Goal: Transaction & Acquisition: Book appointment/travel/reservation

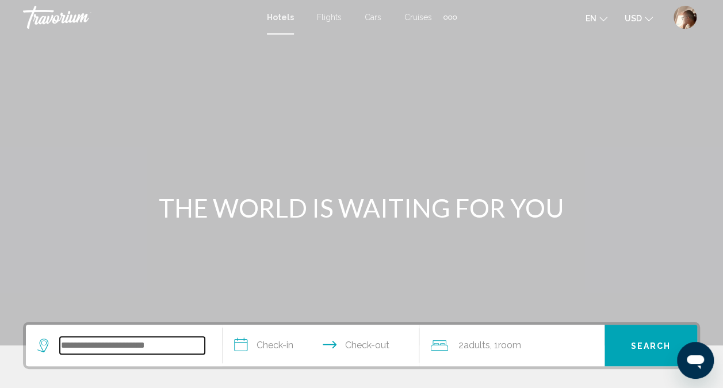
click at [153, 342] on input "Search widget" at bounding box center [132, 345] width 145 height 17
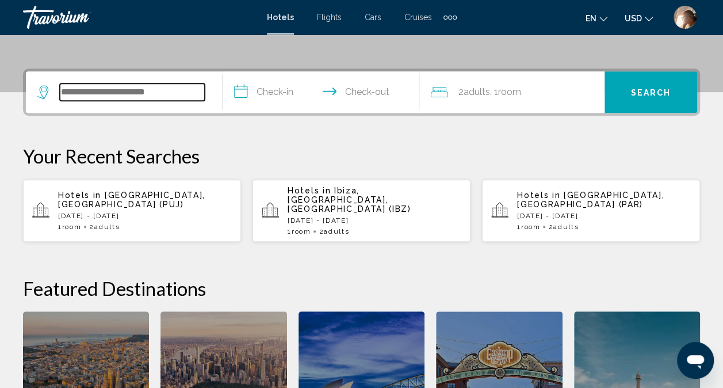
scroll to position [284, 0]
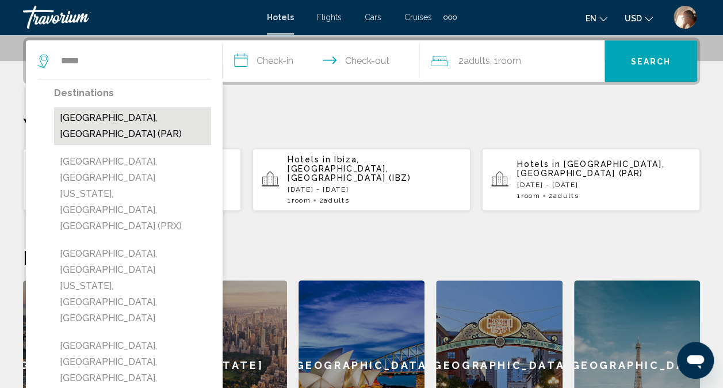
click at [137, 118] on button "[GEOGRAPHIC_DATA], [GEOGRAPHIC_DATA] (PAR)" at bounding box center [132, 126] width 157 height 38
type input "**********"
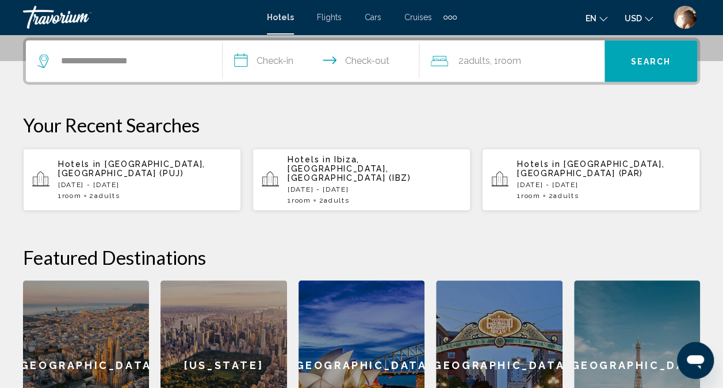
click at [291, 63] on input "**********" at bounding box center [323, 62] width 201 height 45
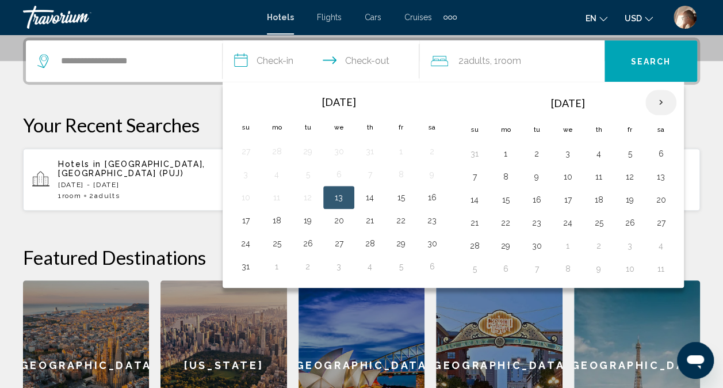
click at [658, 105] on th "Next month" at bounding box center [661, 102] width 31 height 25
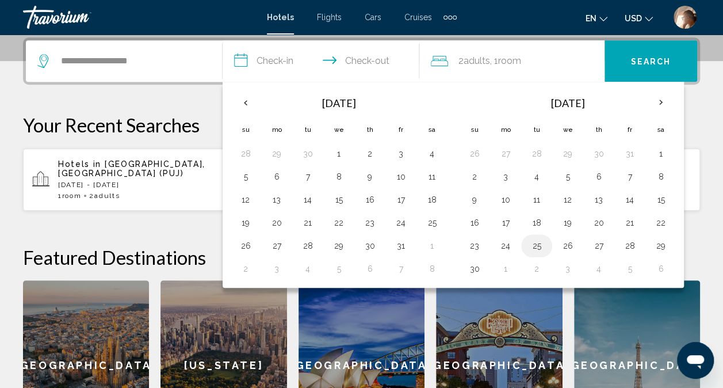
click at [535, 244] on button "25" at bounding box center [537, 246] width 18 height 16
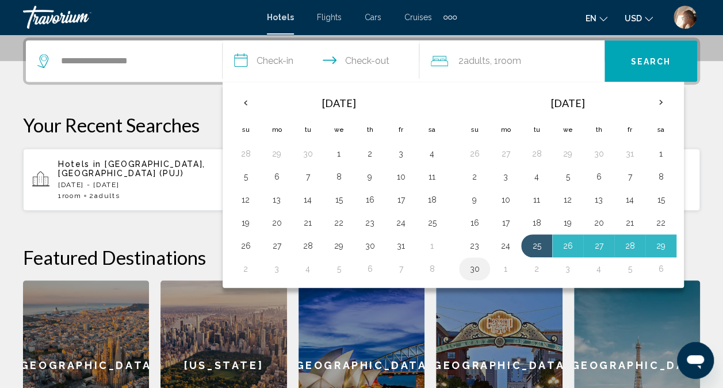
click at [474, 265] on button "30" at bounding box center [475, 269] width 18 height 16
type input "**********"
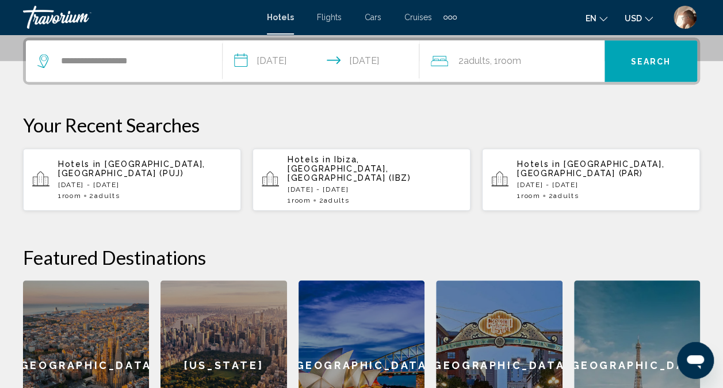
click at [659, 60] on span "Search" at bounding box center [651, 61] width 40 height 9
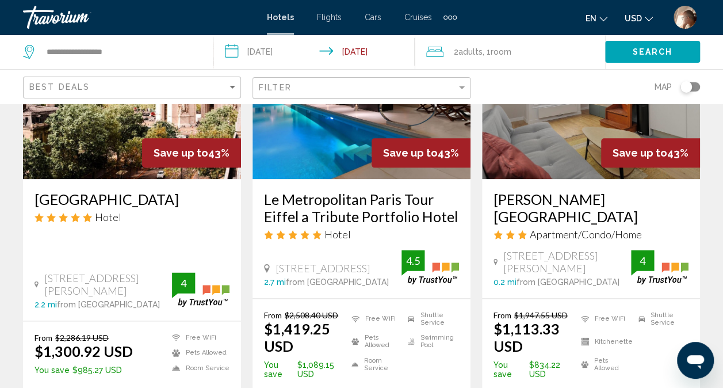
scroll to position [618, 0]
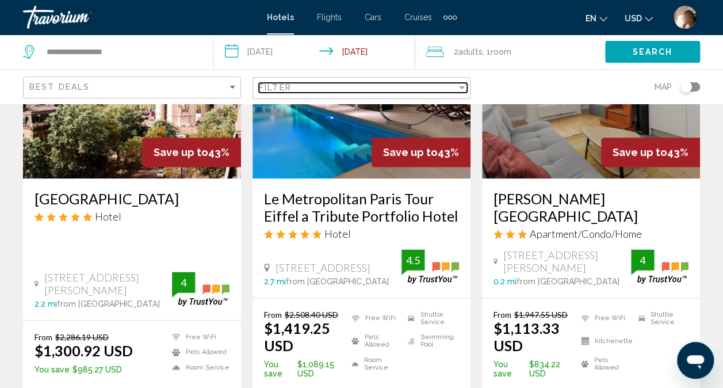
click at [455, 86] on div "Filter" at bounding box center [358, 87] width 198 height 9
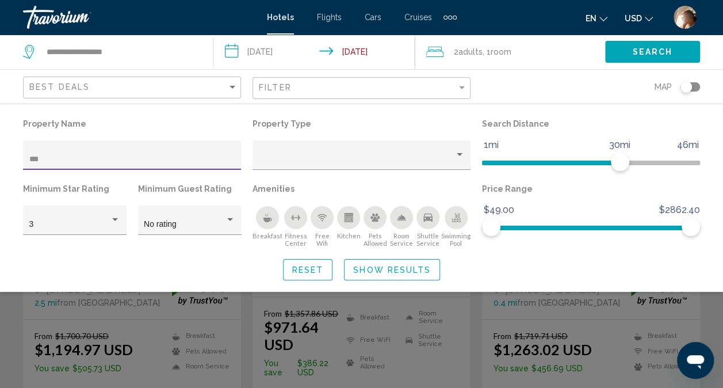
scroll to position [150, 0]
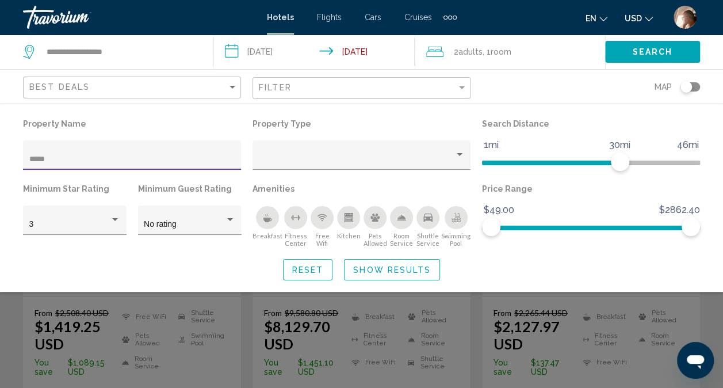
type input "******"
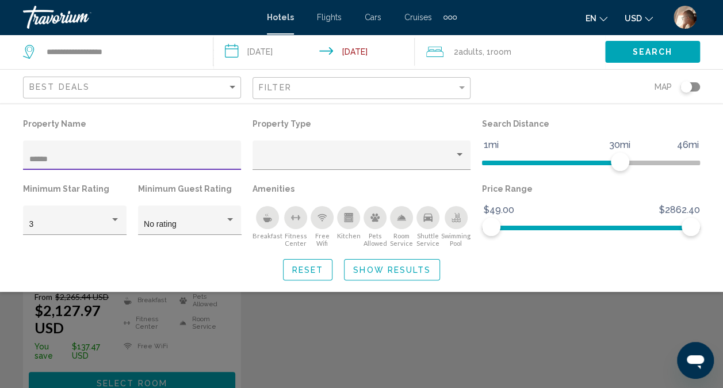
click at [687, 306] on div "Search widget" at bounding box center [361, 280] width 723 height 215
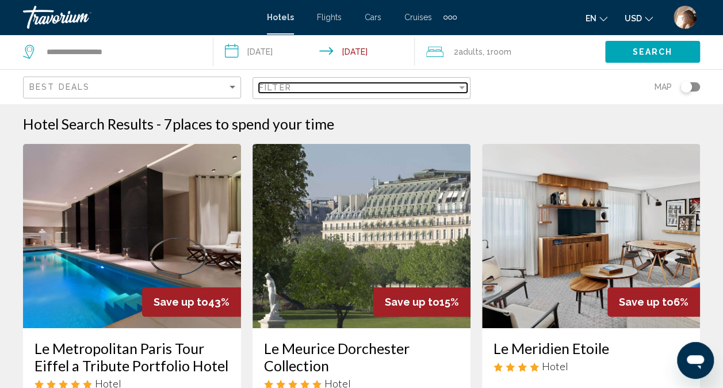
click at [463, 84] on div "Filter" at bounding box center [462, 87] width 10 height 9
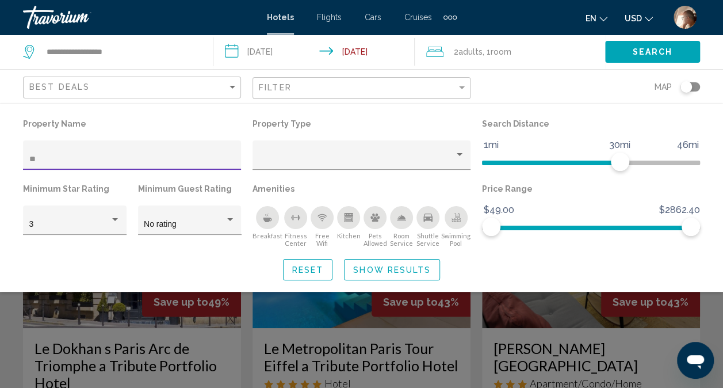
type input "*"
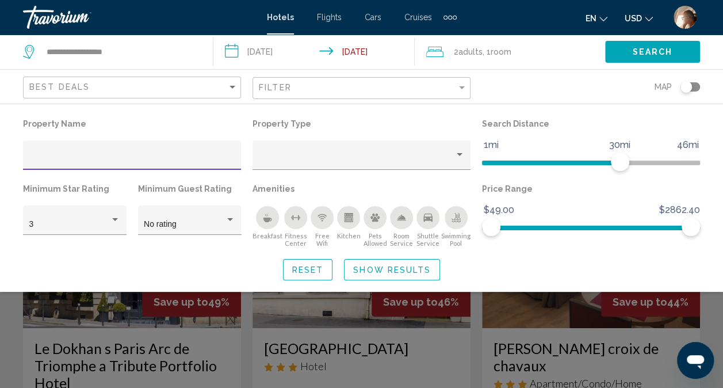
click at [710, 311] on div "Search widget" at bounding box center [361, 280] width 723 height 215
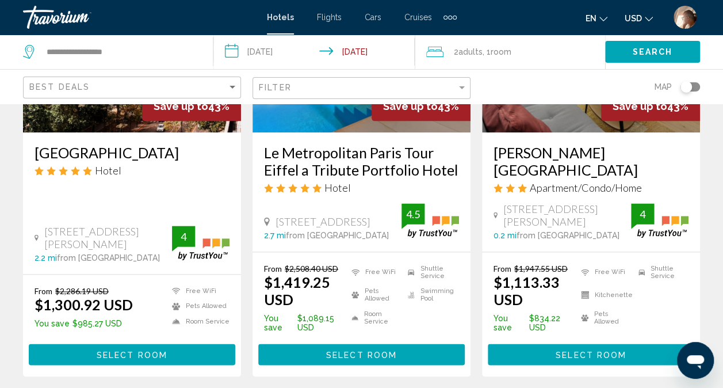
scroll to position [662, 0]
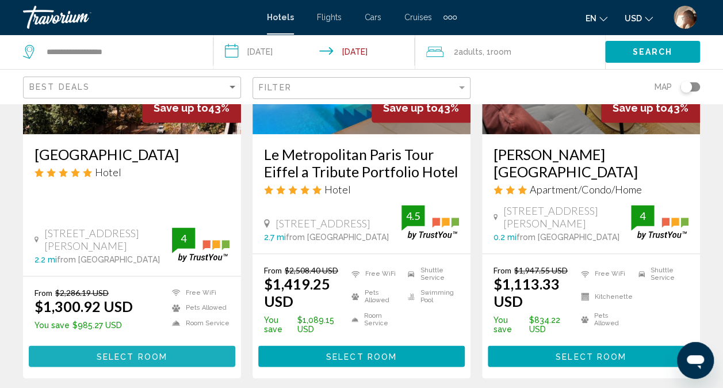
click at [177, 353] on button "Select Room" at bounding box center [132, 355] width 207 height 21
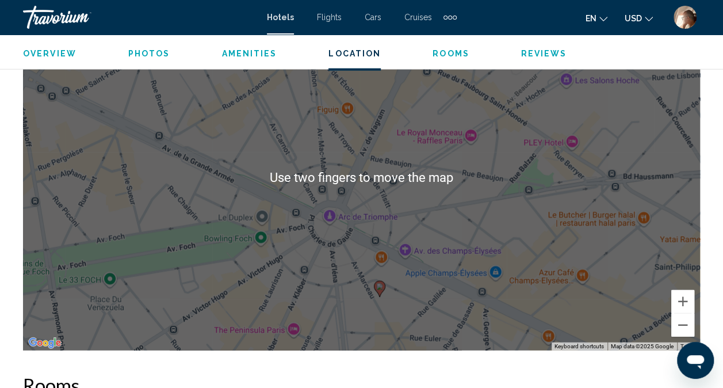
scroll to position [1339, 0]
